Goal: Check status

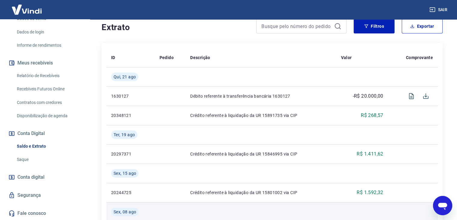
scroll to position [180, 0]
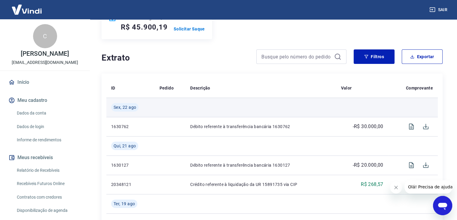
scroll to position [90, 0]
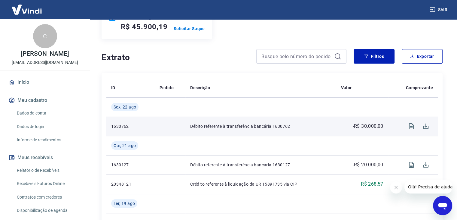
click at [221, 128] on p "Débito referente à transferência bancária 1630762" at bounding box center [260, 126] width 141 height 6
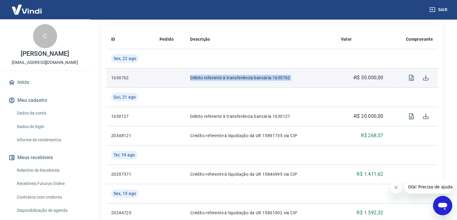
scroll to position [150, 0]
